Goal: Information Seeking & Learning: Learn about a topic

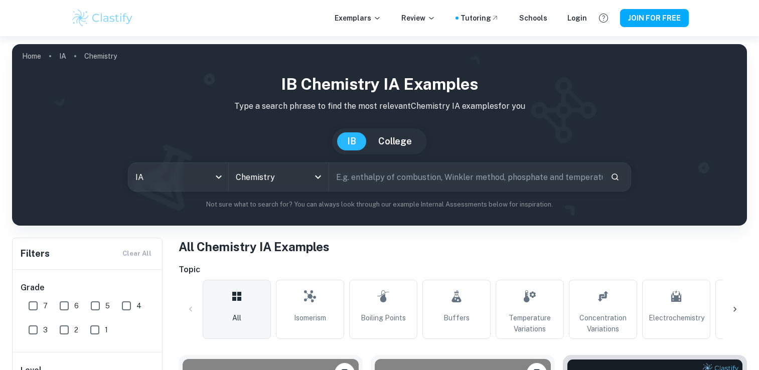
scroll to position [100, 0]
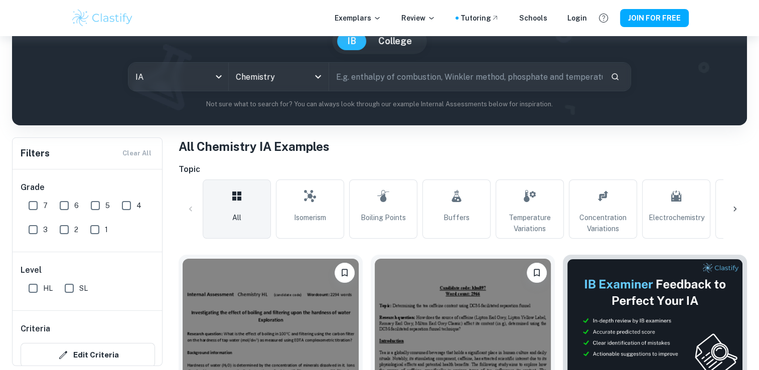
drag, startPoint x: 0, startPoint y: 0, endPoint x: 733, endPoint y: 212, distance: 762.9
click at [733, 212] on icon at bounding box center [735, 209] width 10 height 10
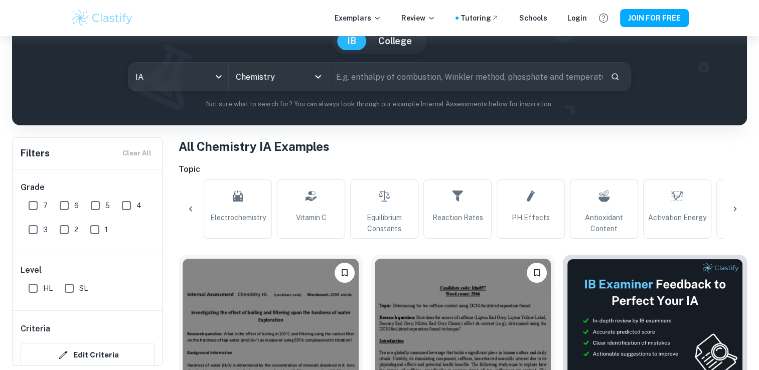
scroll to position [0, 470]
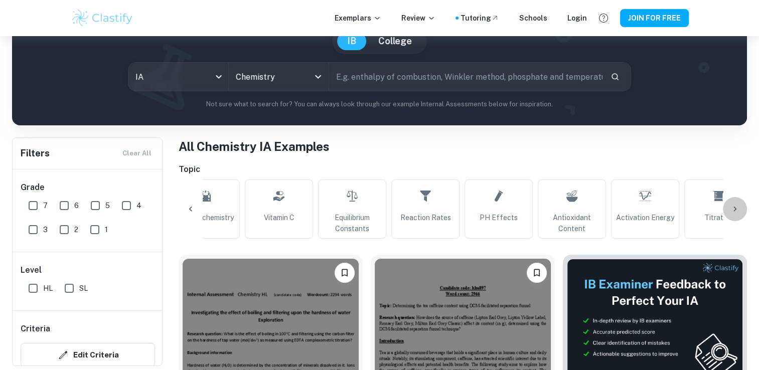
click at [735, 207] on icon at bounding box center [735, 209] width 10 height 10
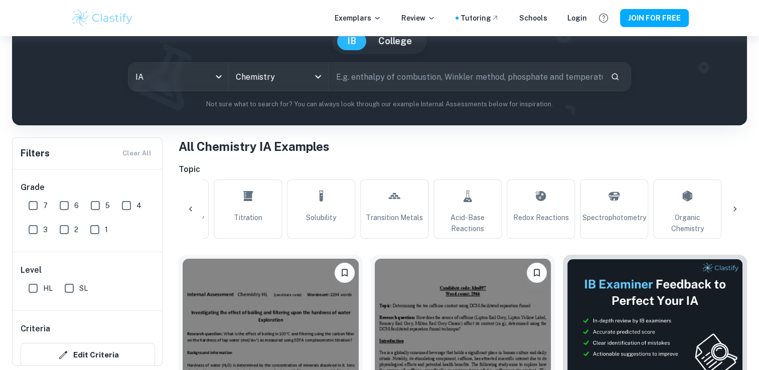
click at [735, 207] on icon at bounding box center [735, 209] width 10 height 10
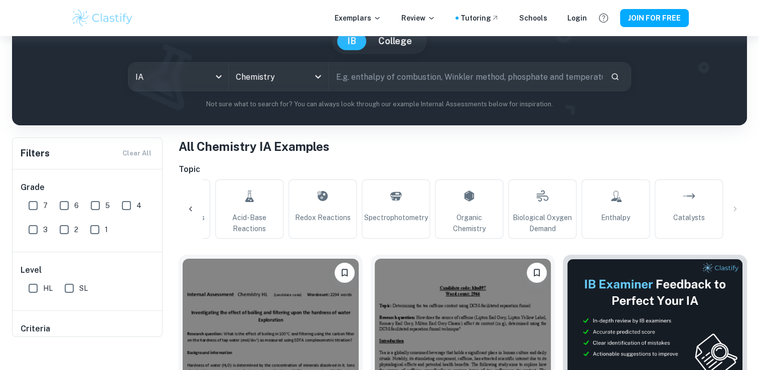
scroll to position [0, 0]
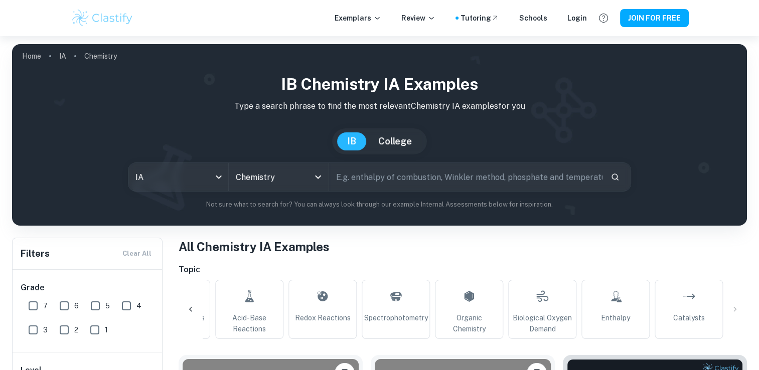
click at [395, 181] on input "text" at bounding box center [465, 177] width 273 height 28
click at [454, 181] on input "text" at bounding box center [465, 177] width 273 height 28
paste input "How does the buffering capacity of different acidic beverages compare when titr…"
type input "How does the buffering capacity of different acidic beverages compare when titr…"
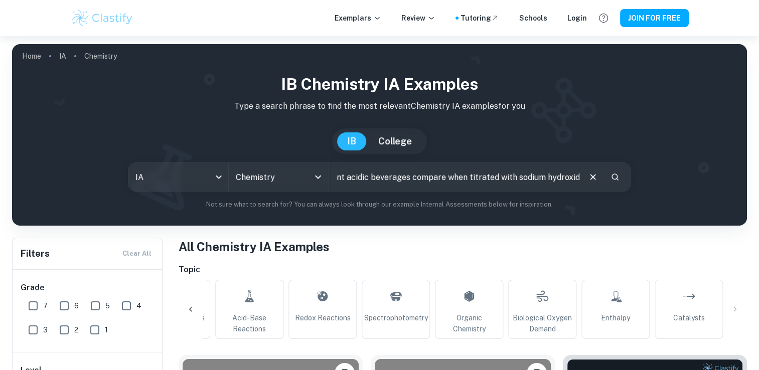
scroll to position [0, 0]
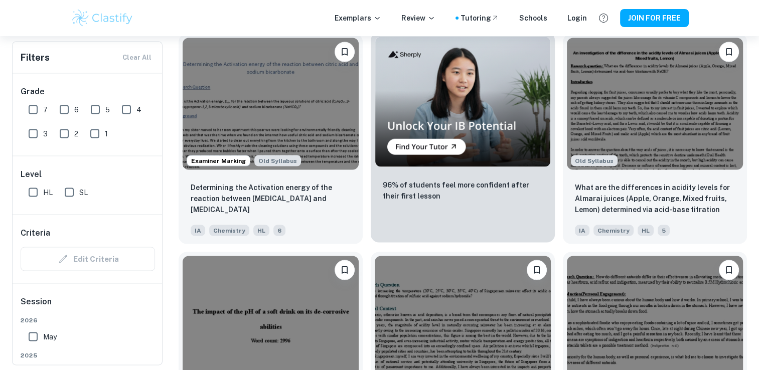
scroll to position [1856, 0]
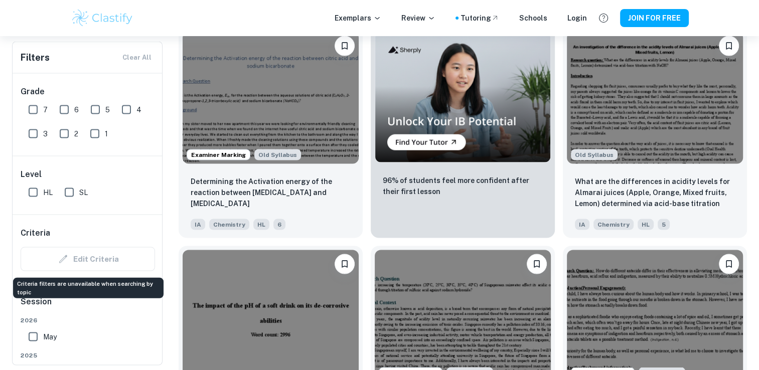
click at [88, 261] on div "Edit Criteria" at bounding box center [88, 259] width 134 height 24
click at [95, 257] on div "Edit Criteria" at bounding box center [88, 259] width 134 height 24
click at [98, 257] on div "Edit Criteria" at bounding box center [88, 259] width 134 height 24
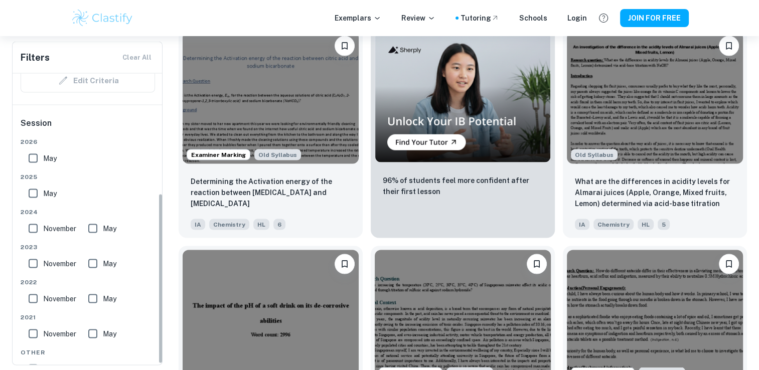
scroll to position [208, 0]
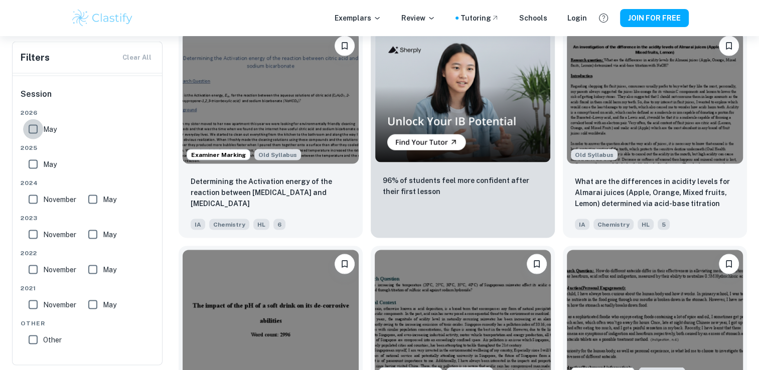
click at [32, 131] on input "May" at bounding box center [33, 129] width 20 height 20
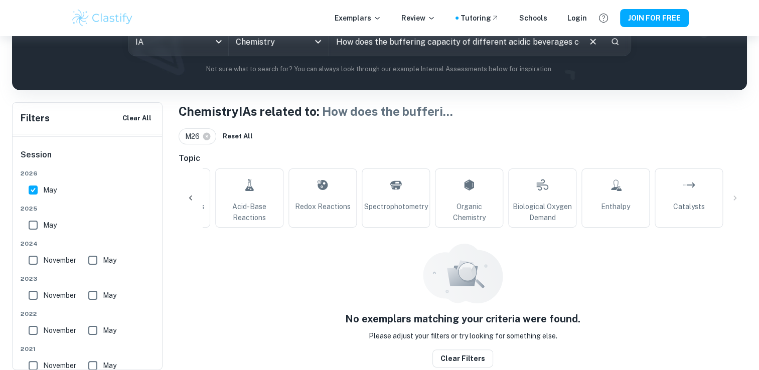
scroll to position [132, 0]
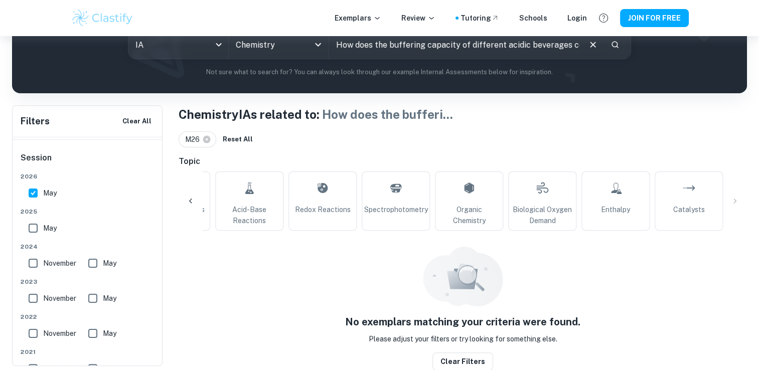
click at [30, 153] on h6 "Session" at bounding box center [88, 162] width 134 height 20
click at [34, 185] on input "May" at bounding box center [33, 193] width 20 height 20
checkbox input "false"
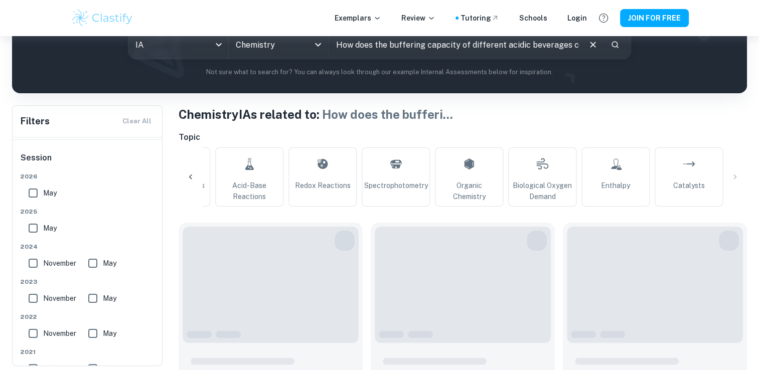
click at [33, 229] on input "May" at bounding box center [33, 228] width 20 height 20
checkbox input "true"
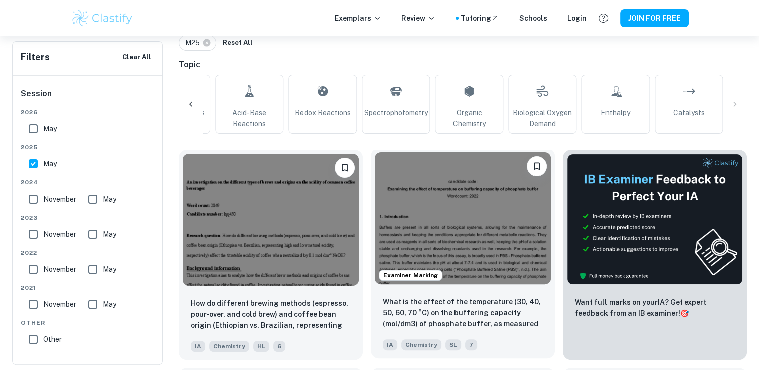
scroll to position [233, 0]
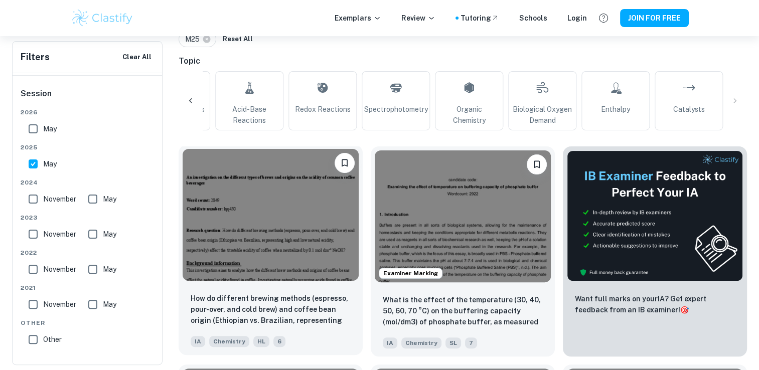
click at [284, 262] on img at bounding box center [271, 215] width 176 height 132
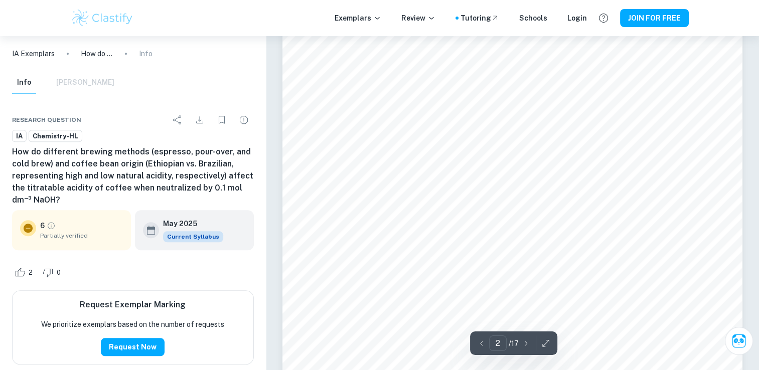
scroll to position [792, 0]
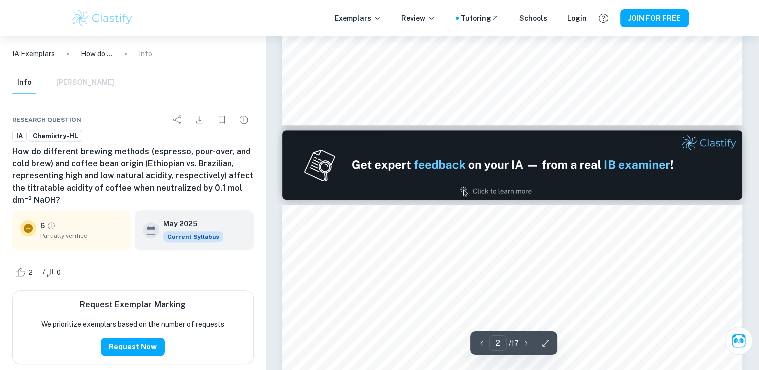
type input "1"
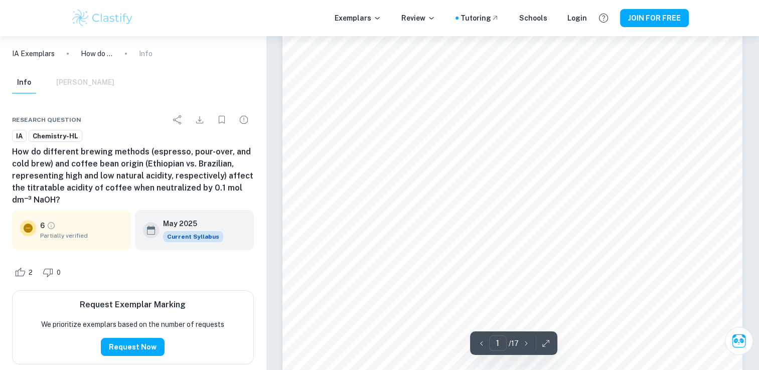
scroll to position [0, 0]
